Goal: Task Accomplishment & Management: Complete application form

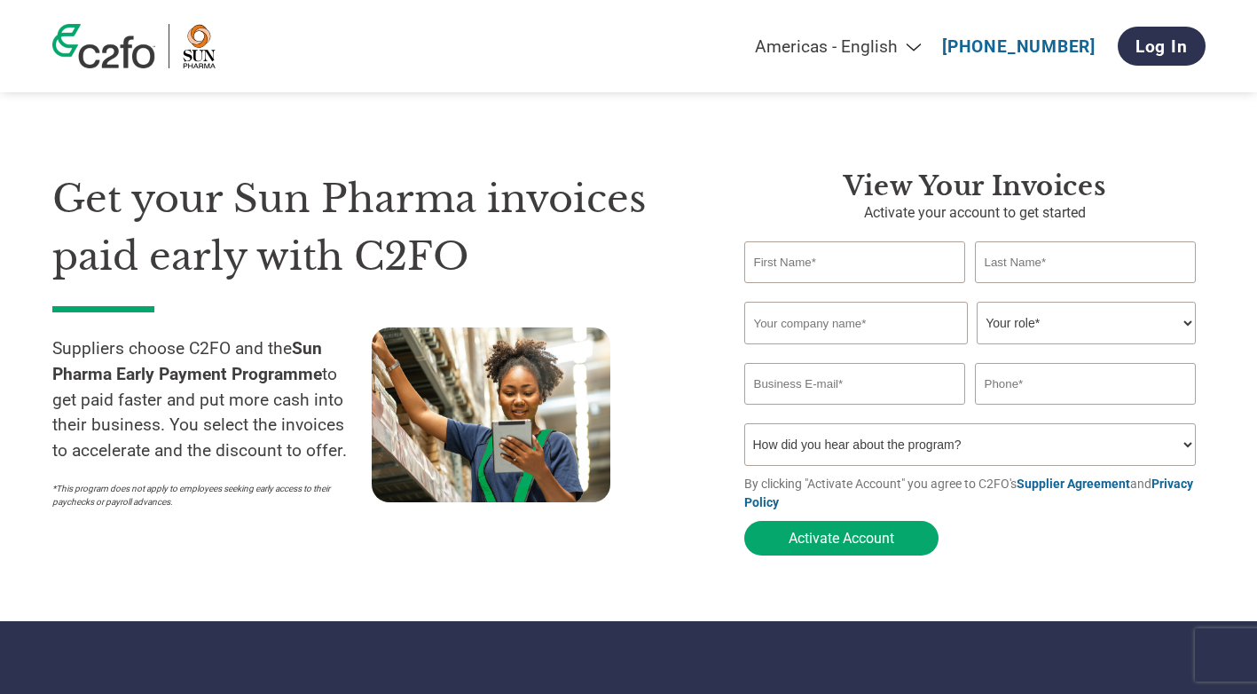
select select "en-[GEOGRAPHIC_DATA]"
click at [852, 263] on input "text" at bounding box center [855, 262] width 222 height 42
type input "Sandeep"
type input "[PERSON_NAME]"
type input "United Telecom"
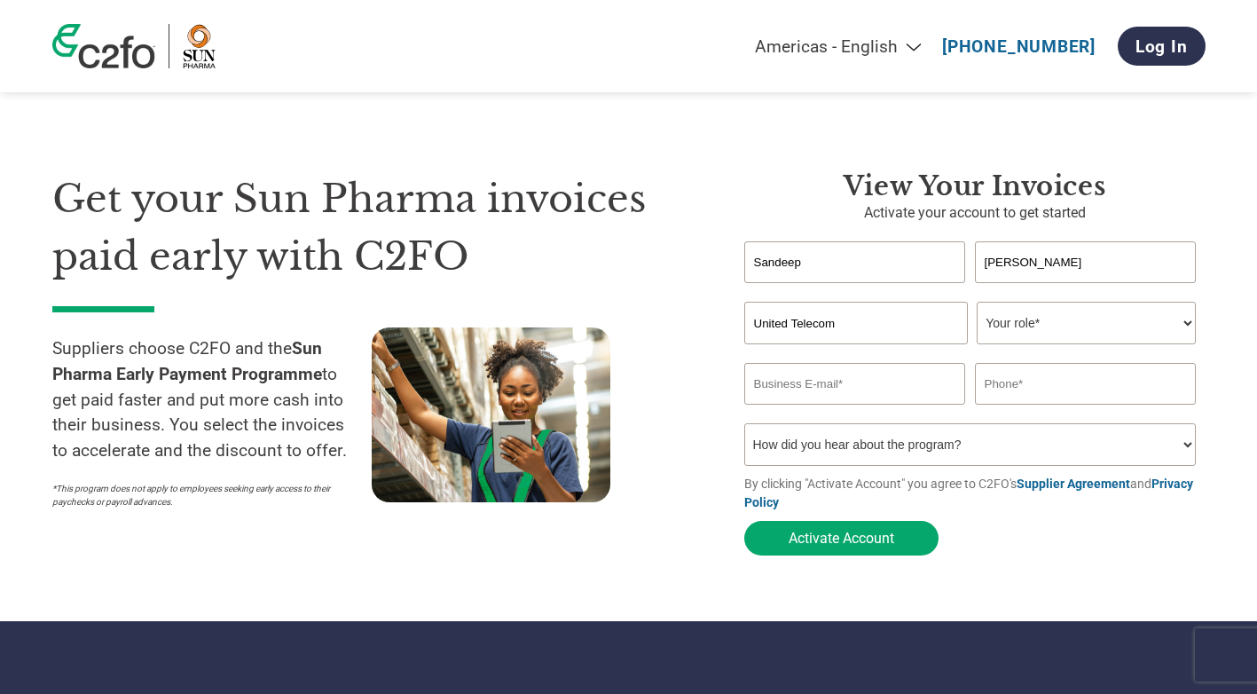
type input "[EMAIL_ADDRESS][DOMAIN_NAME]"
type input "9619111900"
click at [1185, 325] on select "Your role* CFO Controller Credit Manager Finance Director Treasurer CEO Preside…" at bounding box center [1086, 323] width 219 height 43
select select "FINANCE_DIRECTOR"
click at [977, 303] on select "Your role* CFO Controller Credit Manager Finance Director Treasurer CEO Preside…" at bounding box center [1086, 323] width 219 height 43
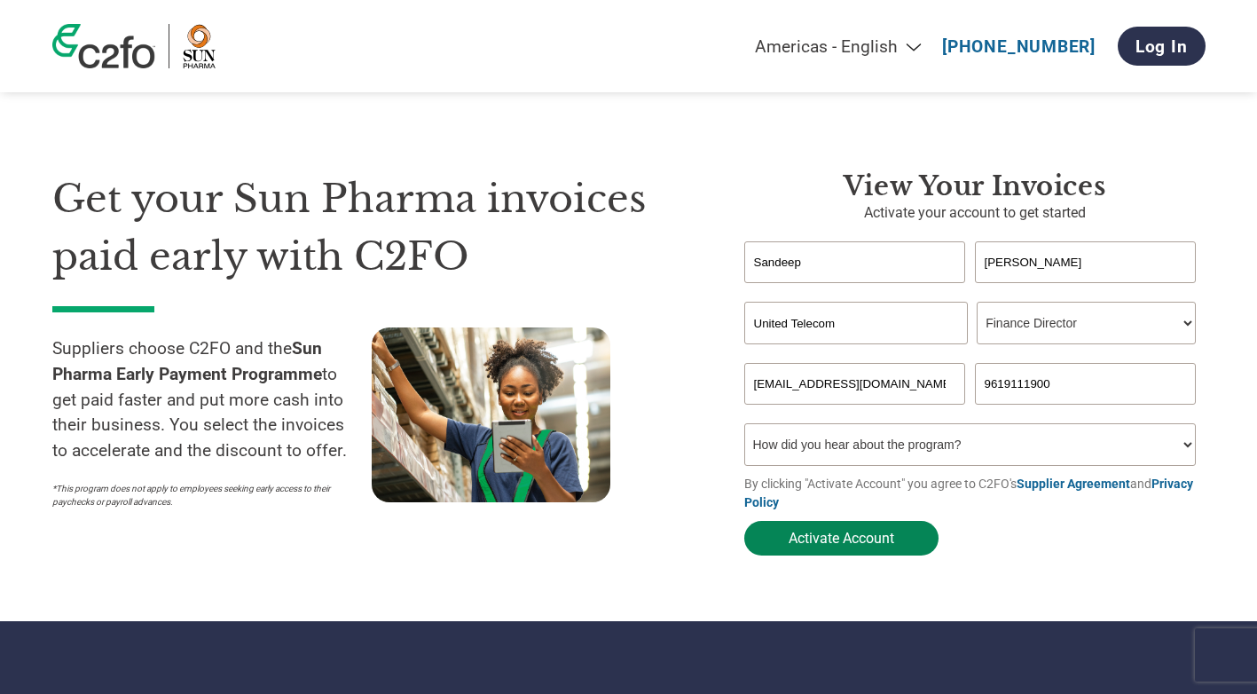
click at [884, 545] on button "Activate Account" at bounding box center [841, 538] width 194 height 35
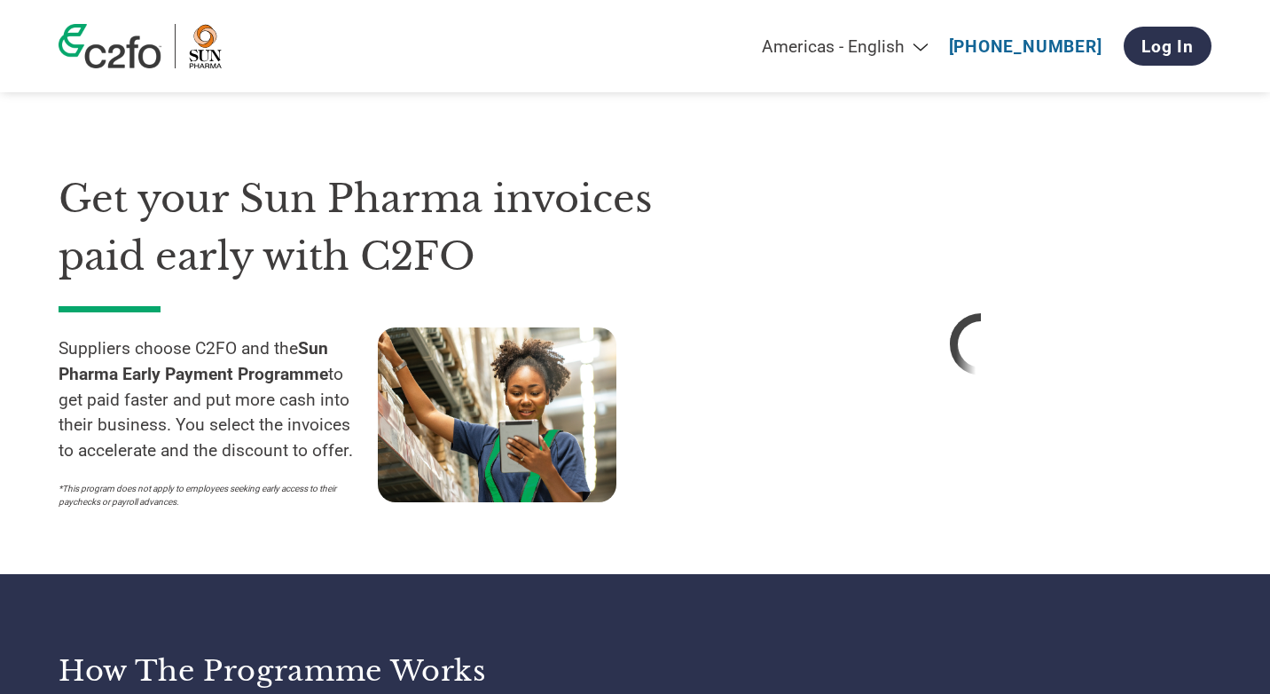
select select "en-[GEOGRAPHIC_DATA]"
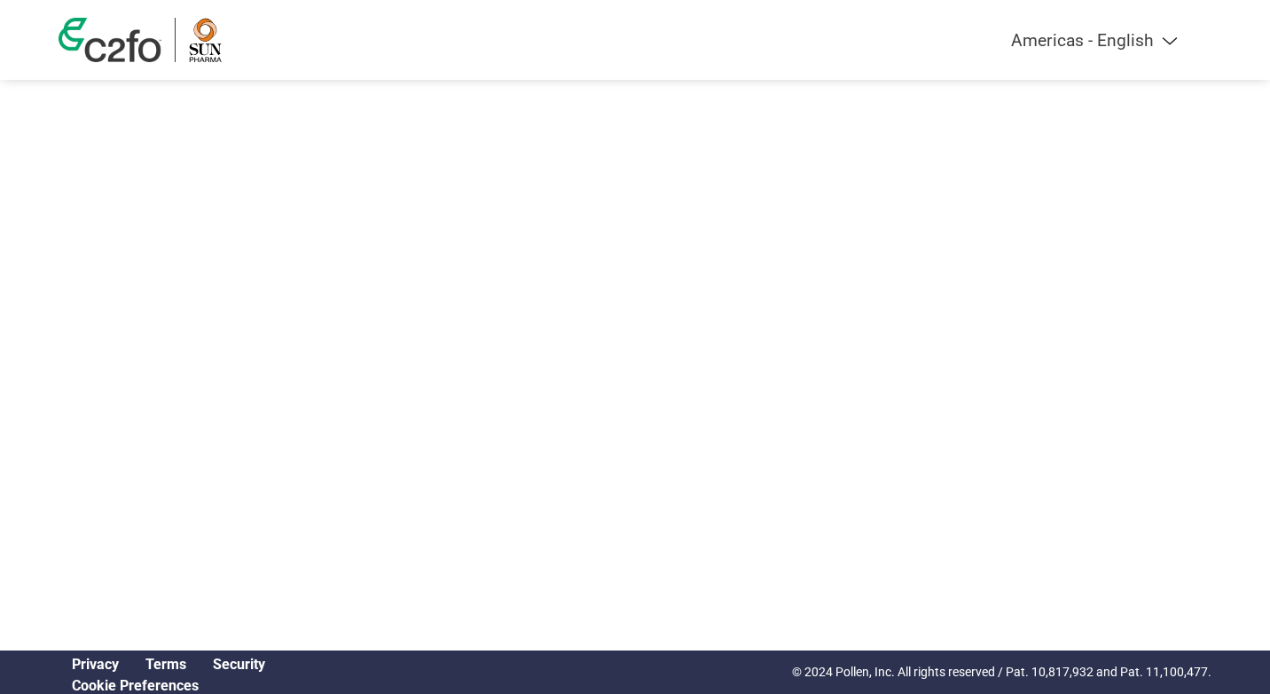
select select "en-[GEOGRAPHIC_DATA]"
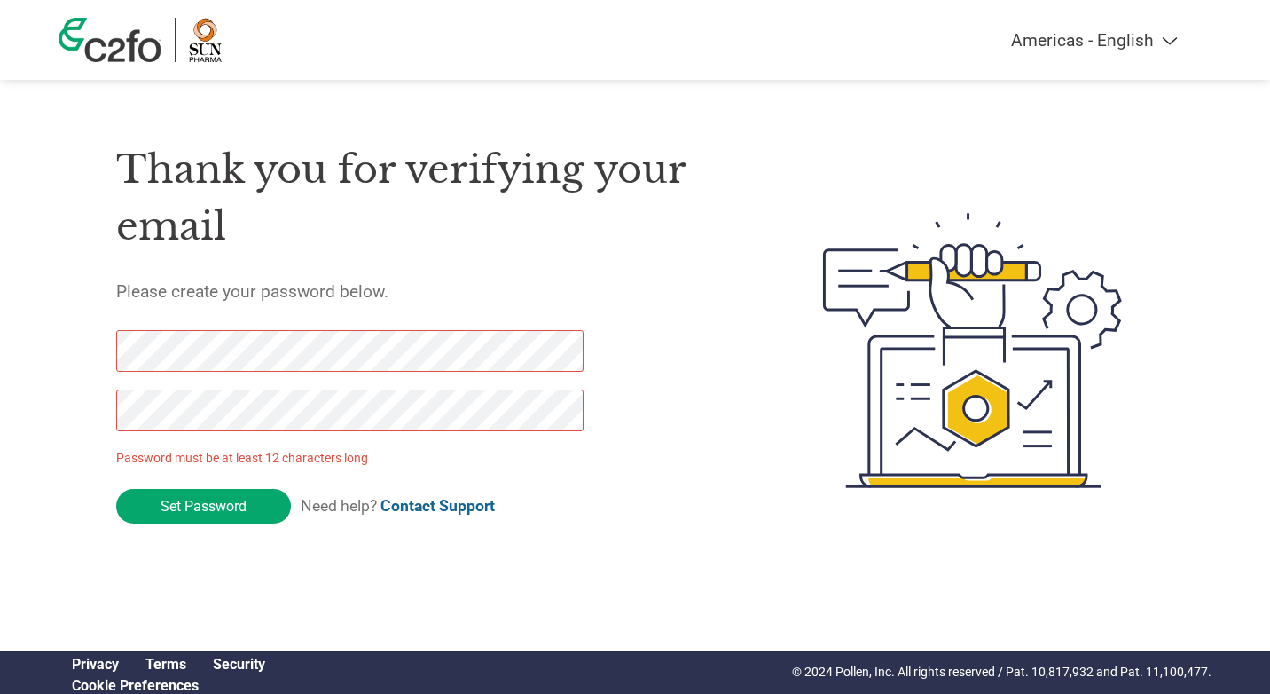
click at [98, 340] on div "Thank you for verifying your email Please create your password below. Password …" at bounding box center [635, 350] width 1153 height 470
click at [612, 489] on form "Password must be at least 12 characters long Set Password Need help? Contact Su…" at bounding box center [365, 431] width 498 height 202
